Goal: Transaction & Acquisition: Purchase product/service

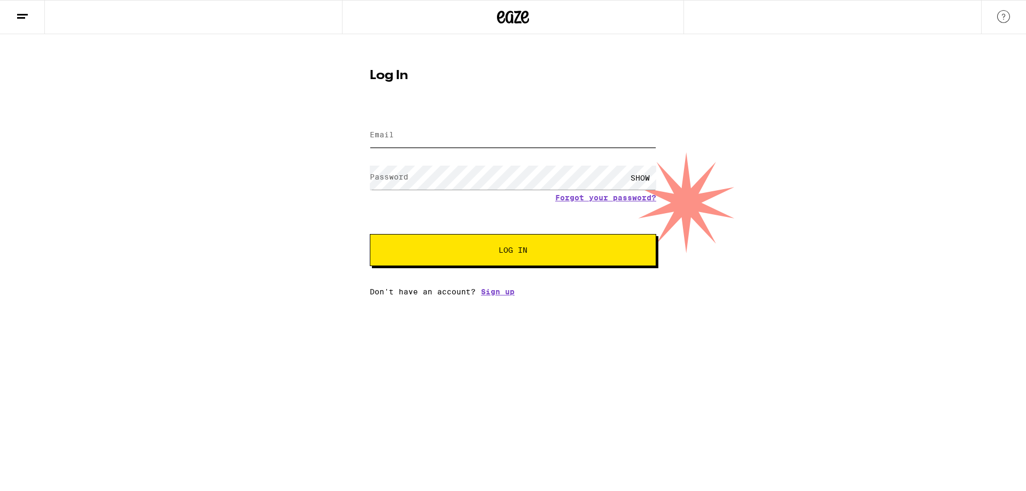
type input "[EMAIL_ADDRESS][DOMAIN_NAME]"
click at [491, 250] on span "Log In" at bounding box center [513, 249] width 200 height 7
